Goal: Transaction & Acquisition: Purchase product/service

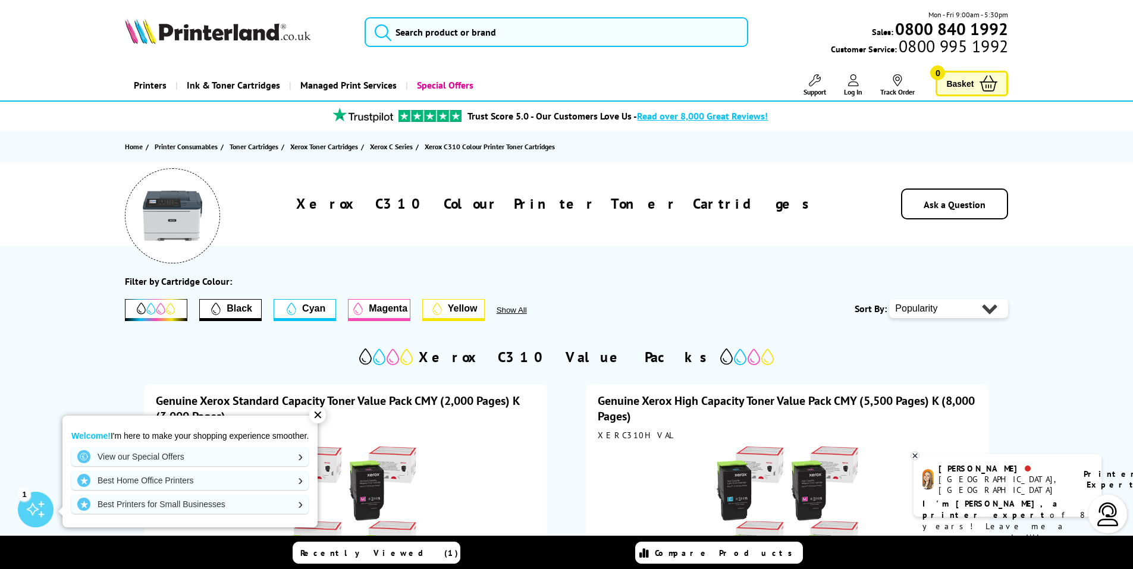
click at [213, 310] on icon "Filter by Black" at bounding box center [216, 309] width 10 height 12
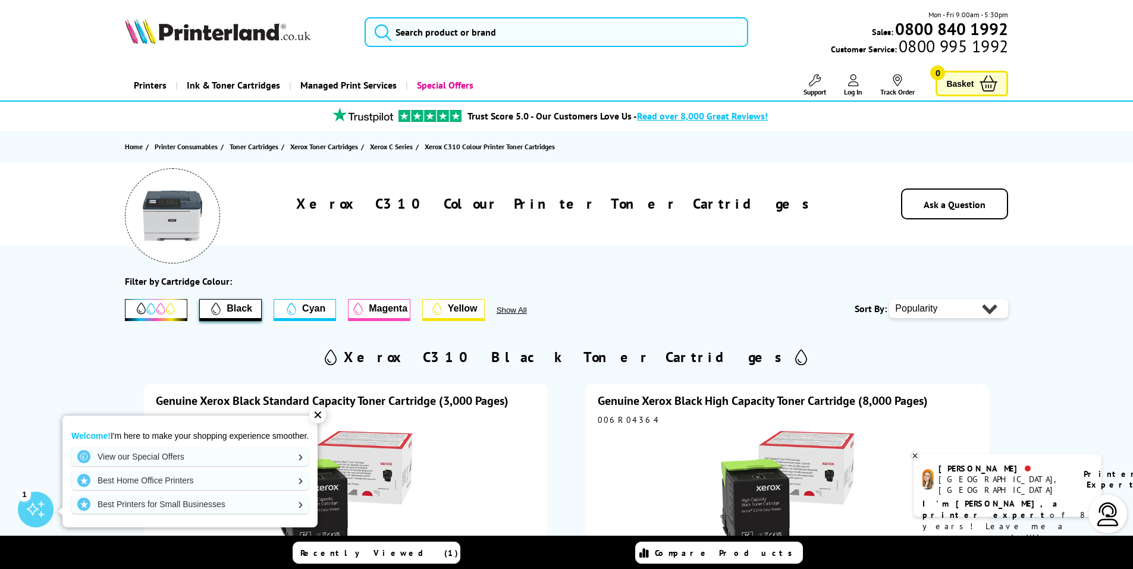
click at [156, 303] on icon at bounding box center [156, 309] width 38 height 12
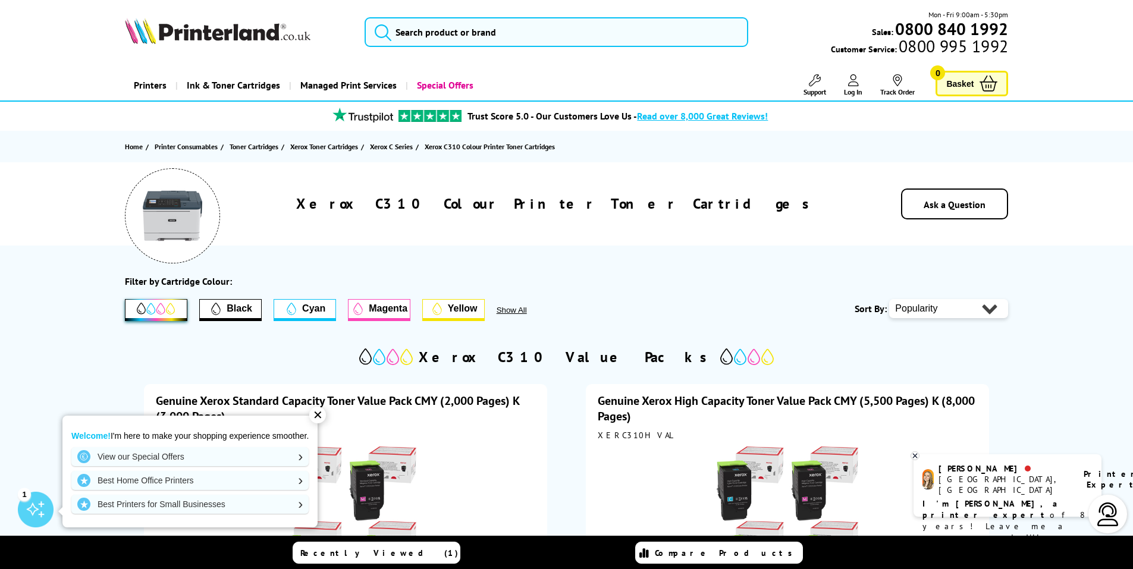
click at [237, 314] on span "Black" at bounding box center [240, 308] width 26 height 11
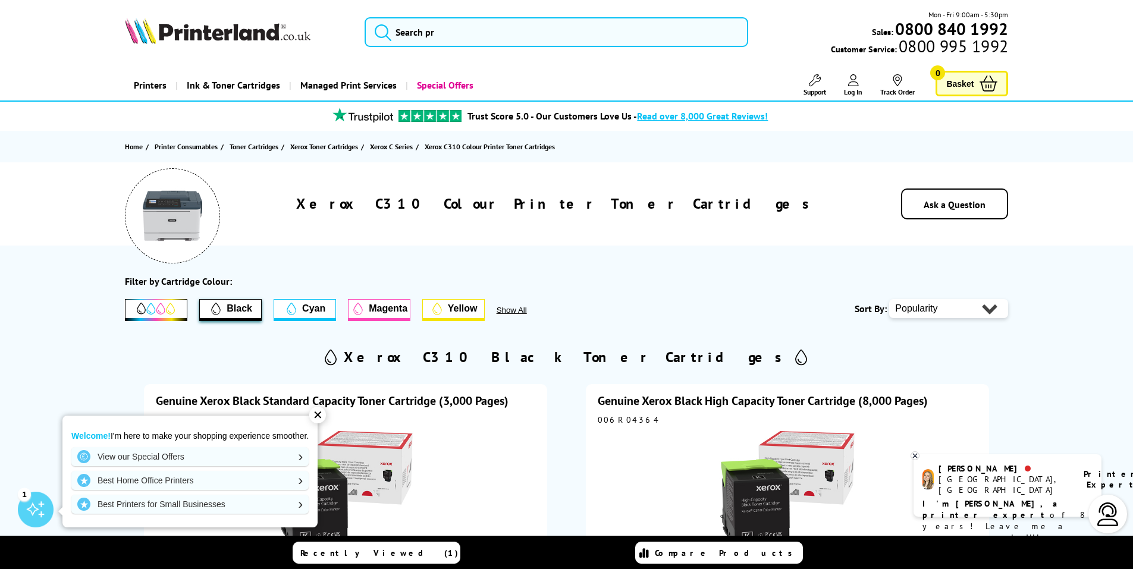
click at [291, 310] on icon at bounding box center [292, 309] width 10 height 12
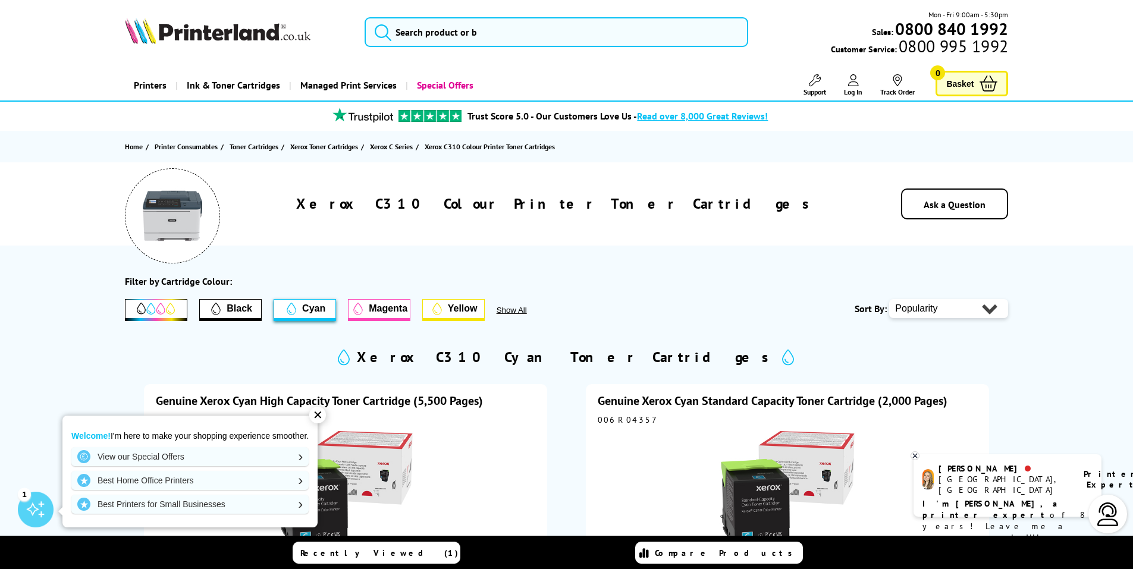
click at [358, 310] on icon at bounding box center [358, 309] width 10 height 12
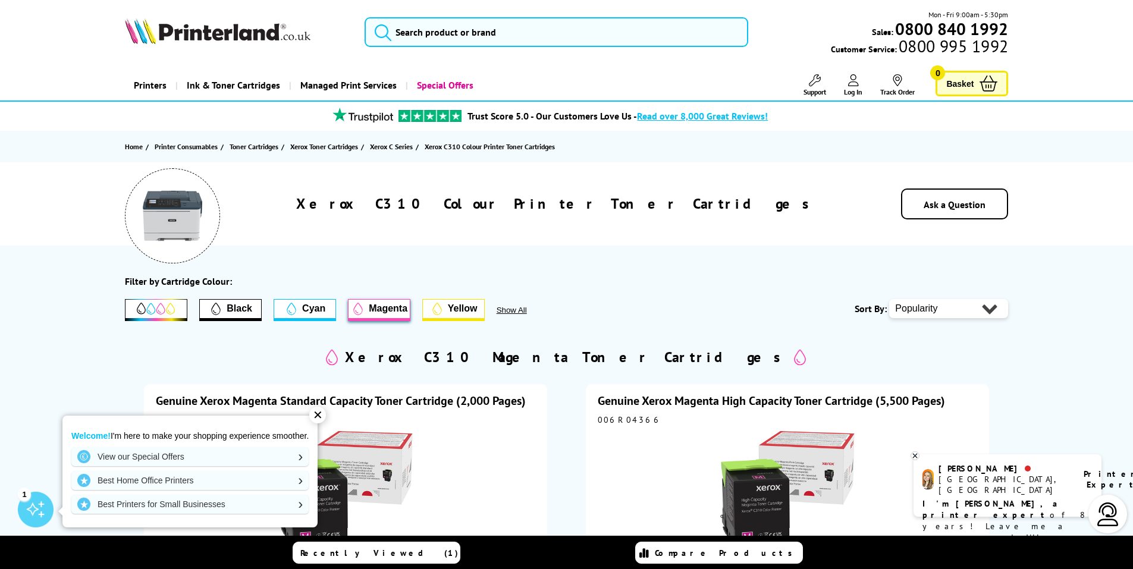
click at [469, 310] on span "Yellow" at bounding box center [463, 308] width 30 height 11
click at [602, 310] on div "Black Cyan Magenta Yellow Show All" at bounding box center [490, 310] width 730 height 22
